Goal: Information Seeking & Learning: Learn about a topic

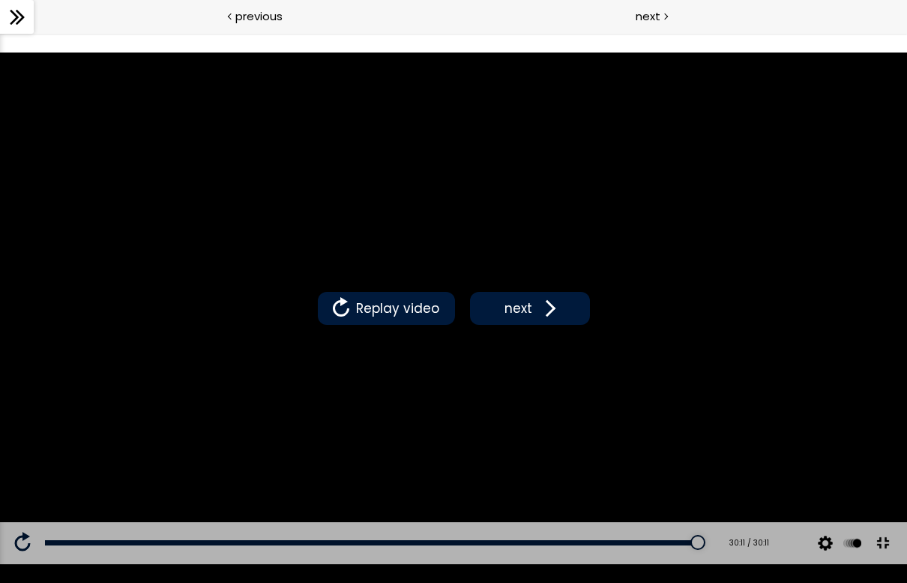
click at [873, 559] on button at bounding box center [883, 543] width 34 height 34
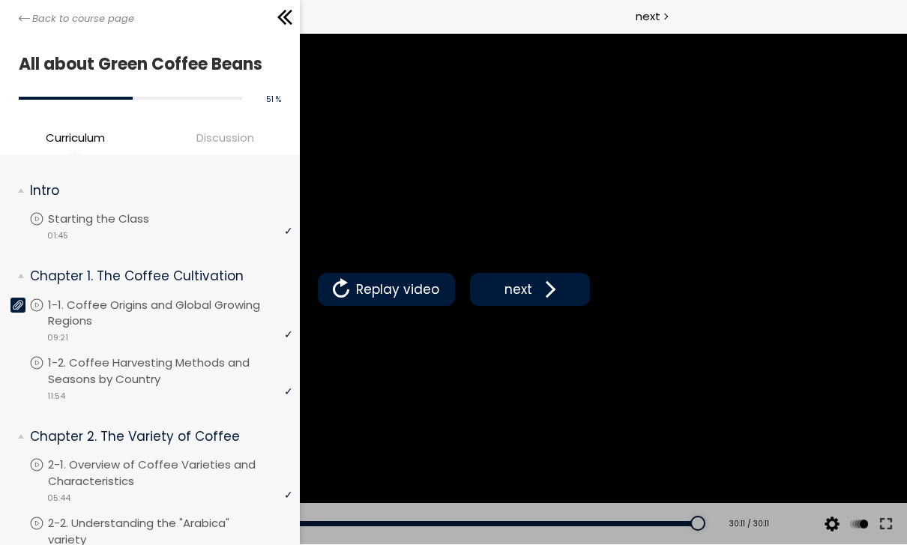
click at [22, 31] on div "Back to course page" at bounding box center [150, 17] width 300 height 34
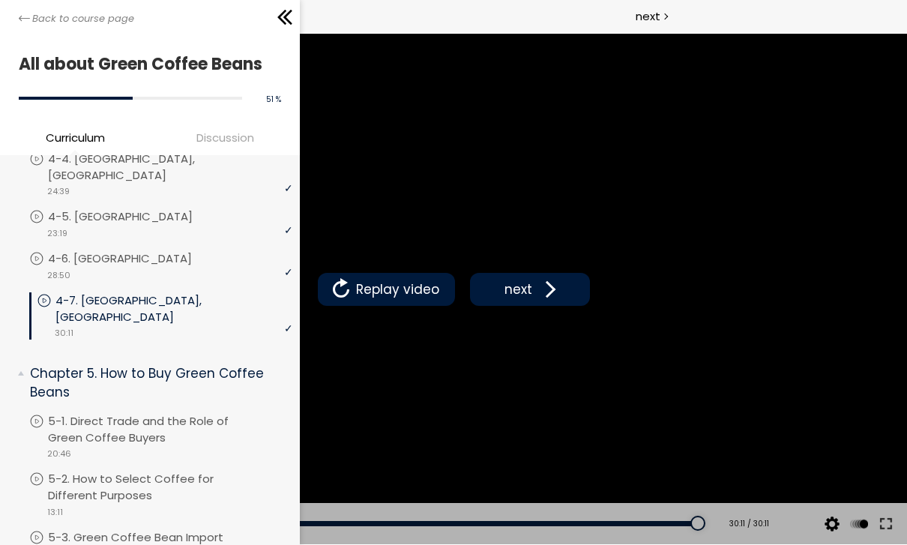
scroll to position [879, 0]
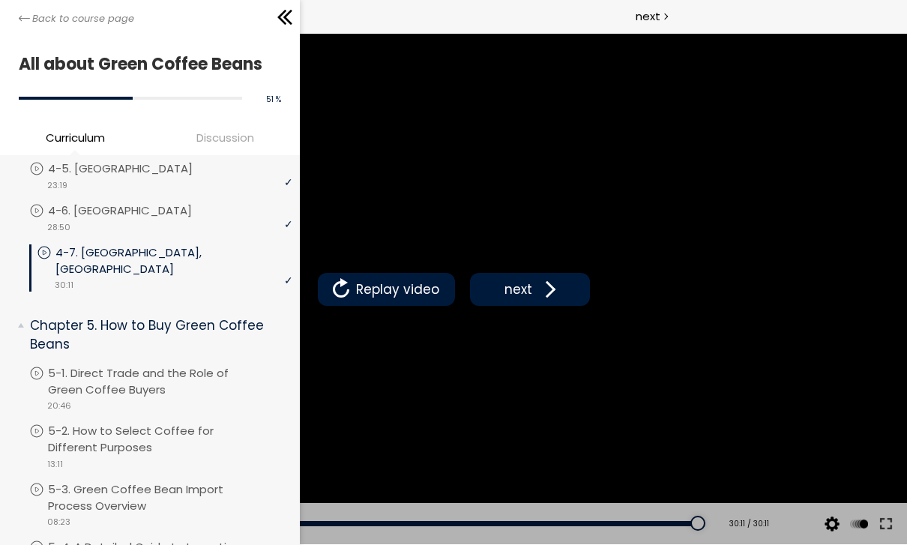
click at [156, 365] on p "5-1. Direct Trade and the Role of Green Coffee Buyers" at bounding box center [170, 381] width 244 height 33
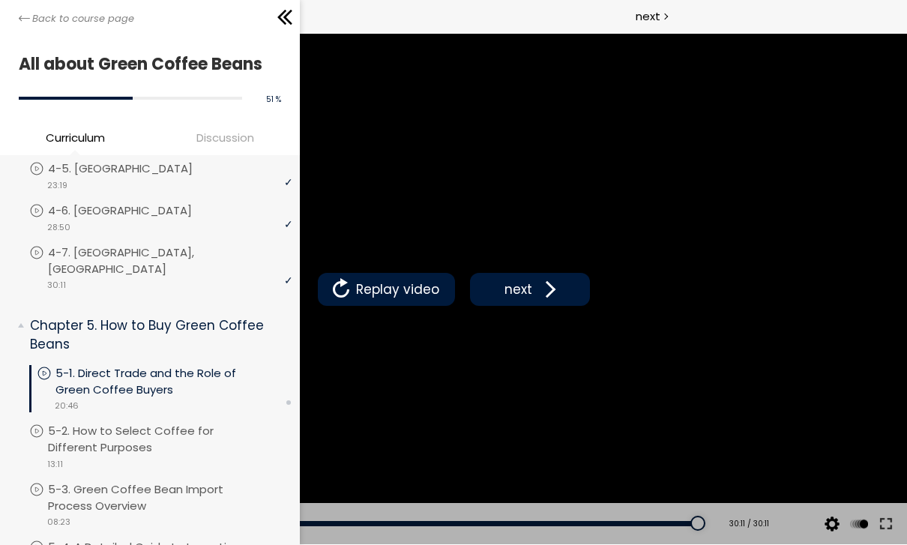
click at [277, 19] on icon at bounding box center [285, 17] width 22 height 22
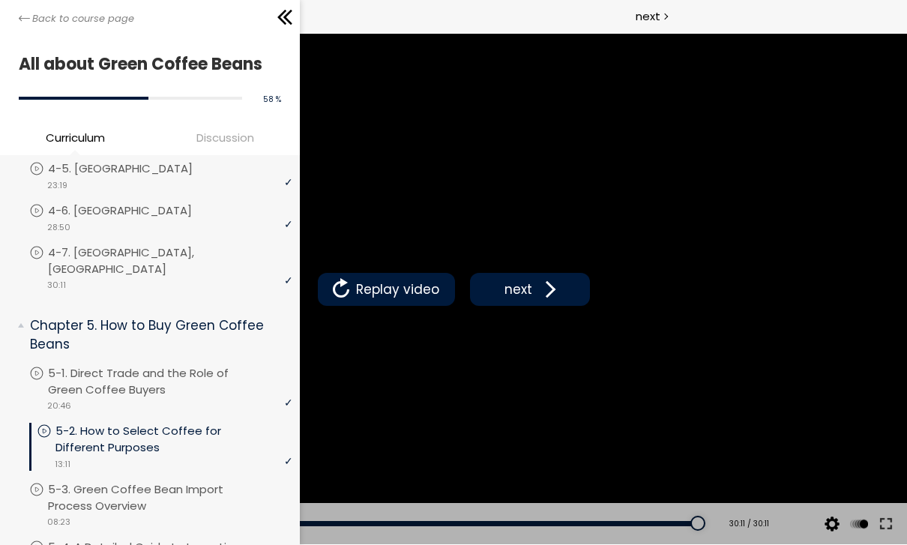
click at [29, 14] on icon at bounding box center [24, 18] width 11 height 11
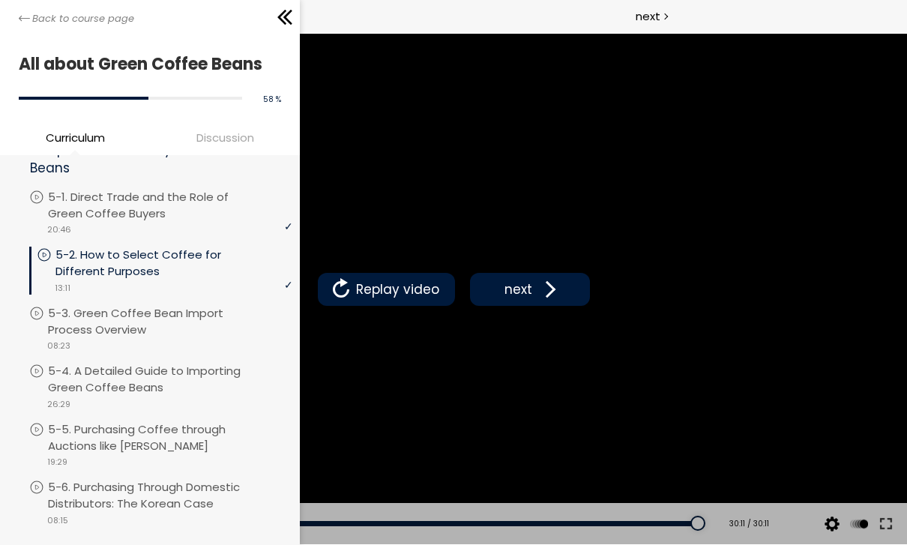
scroll to position [1057, 0]
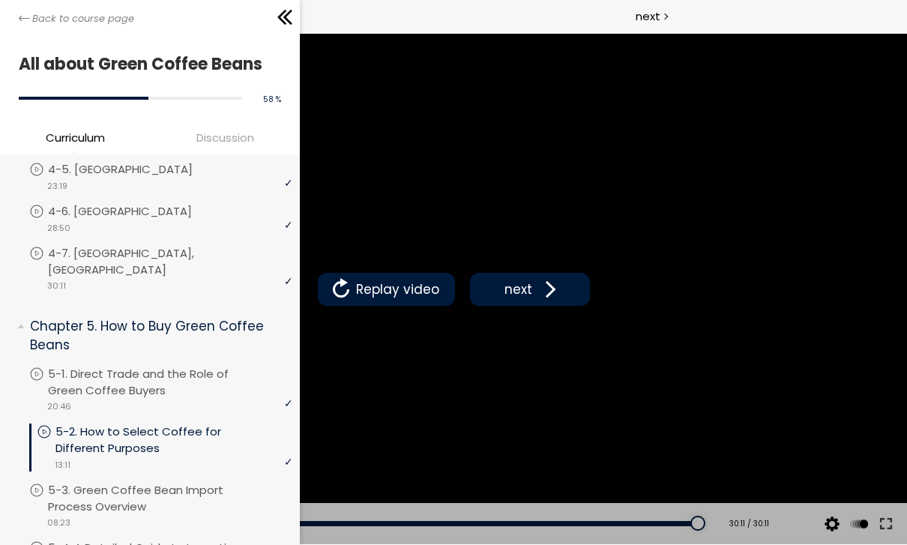
click at [290, 22] on icon at bounding box center [287, 17] width 9 height 15
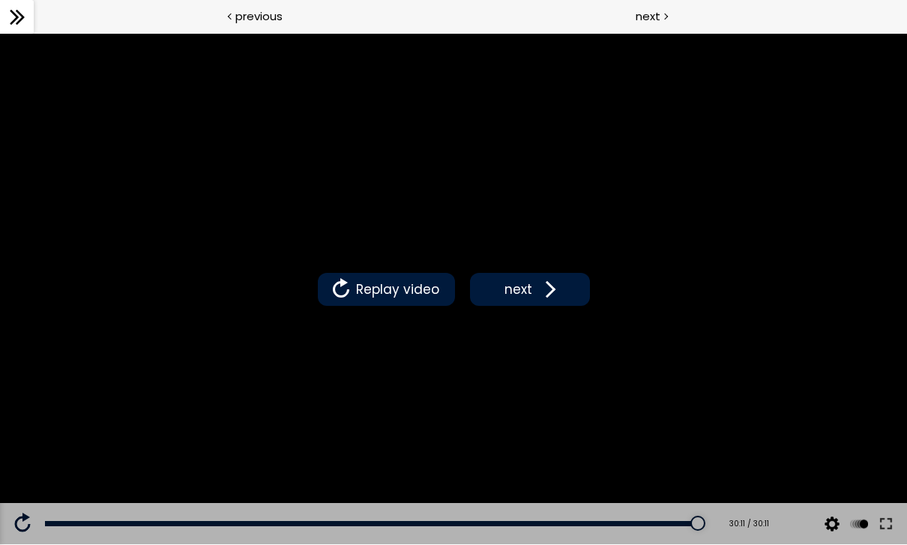
scroll to position [824, 0]
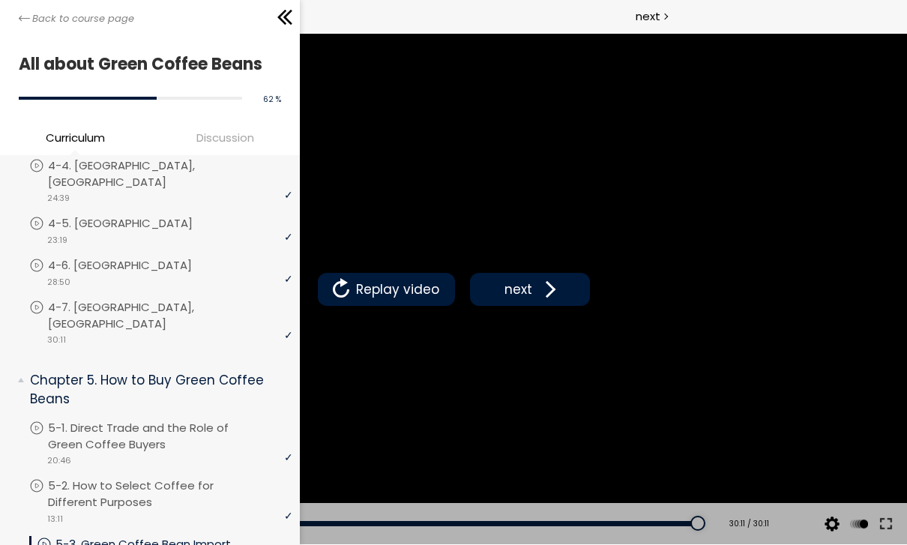
click at [24, 25] on link "Back to course page" at bounding box center [76, 18] width 115 height 15
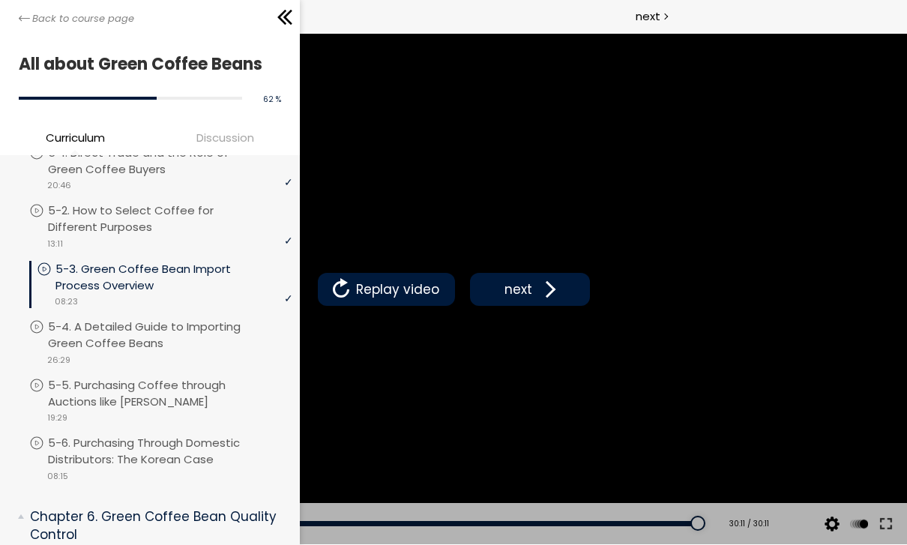
scroll to position [1099, 0]
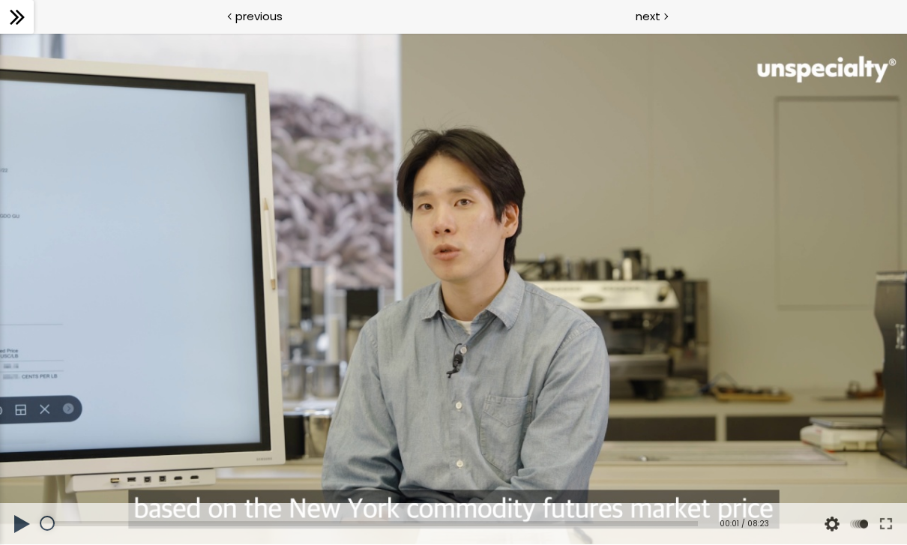
click at [889, 529] on button at bounding box center [886, 524] width 27 height 42
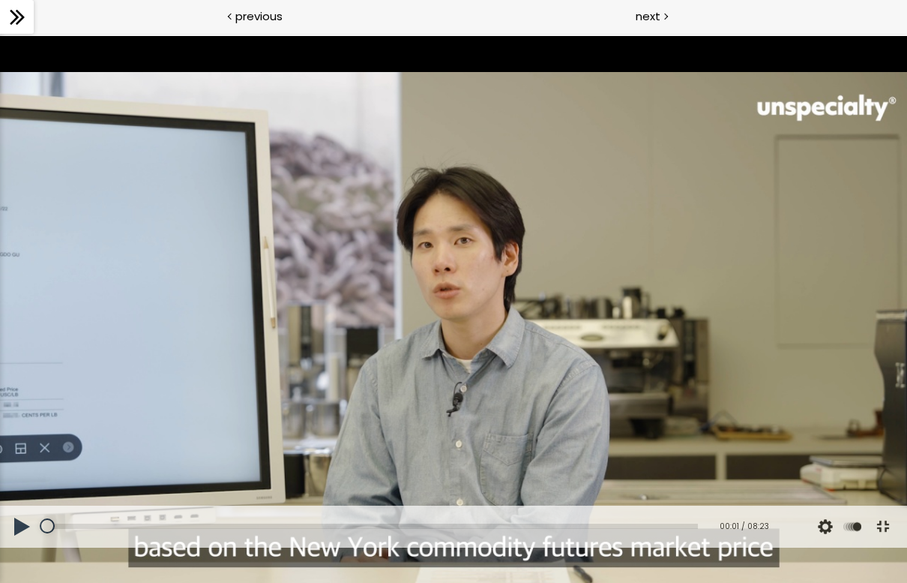
click at [31, 544] on button at bounding box center [22, 526] width 45 height 42
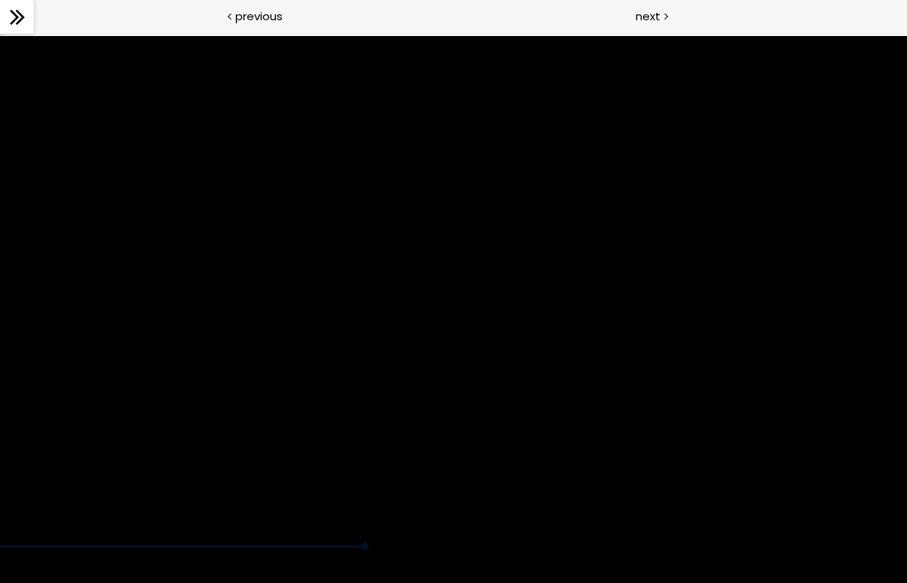
click at [685, 421] on div at bounding box center [453, 291] width 907 height 511
